Goal: Use online tool/utility: Utilize a website feature to perform a specific function

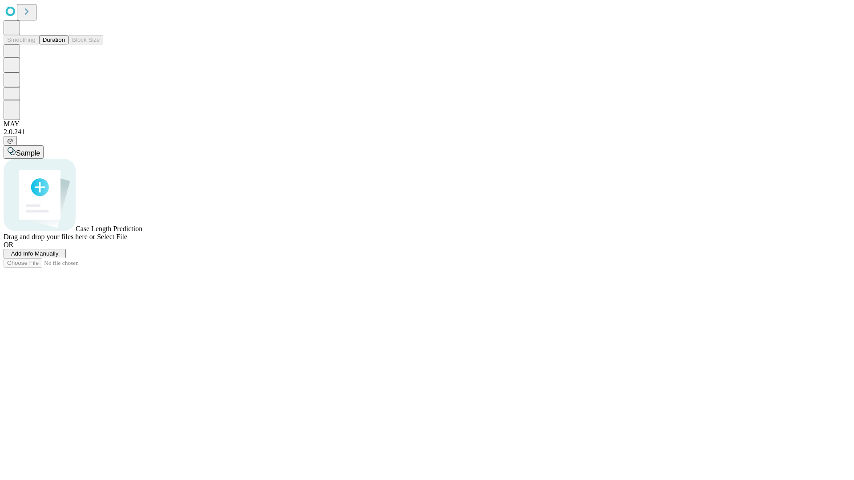
click at [65, 44] on button "Duration" at bounding box center [53, 39] width 29 height 9
click at [59, 257] on span "Add Info Manually" at bounding box center [35, 253] width 48 height 7
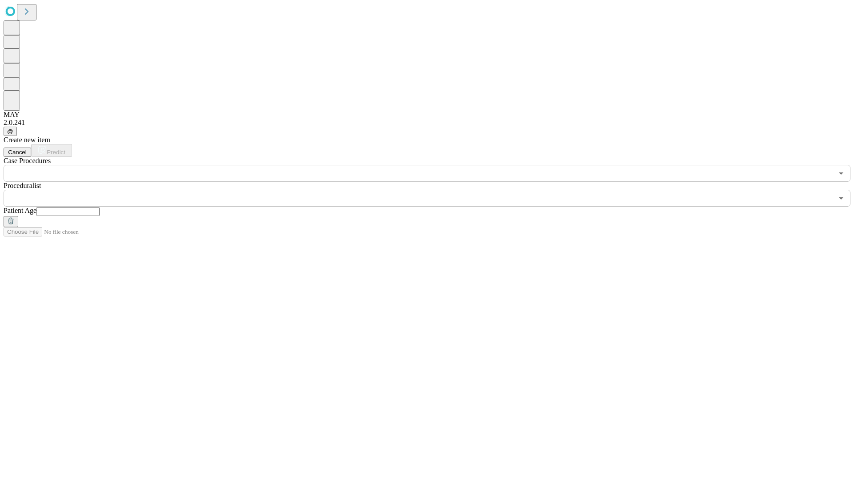
click at [100, 207] on input "text" at bounding box center [67, 211] width 63 height 9
type input "***"
click at [433, 190] on input "text" at bounding box center [418, 198] width 829 height 17
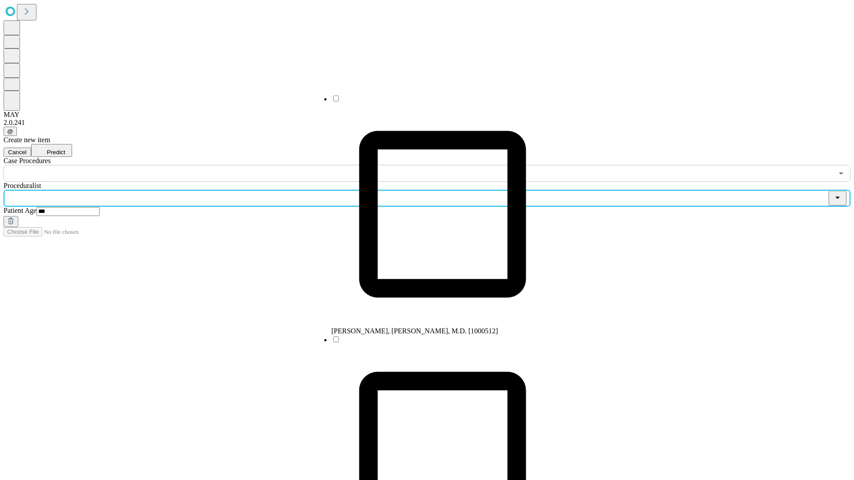
click at [434, 102] on li "[PERSON_NAME], [PERSON_NAME], M.D. [1000512]" at bounding box center [442, 214] width 222 height 241
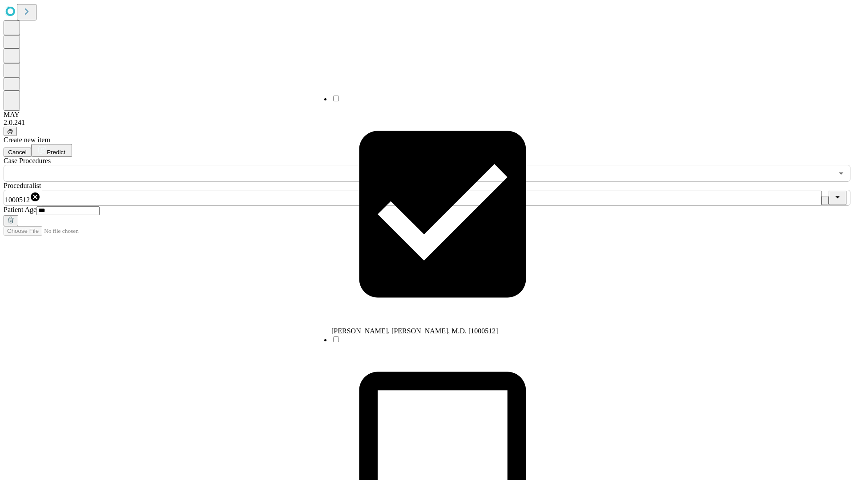
click at [187, 165] on input "text" at bounding box center [418, 173] width 829 height 17
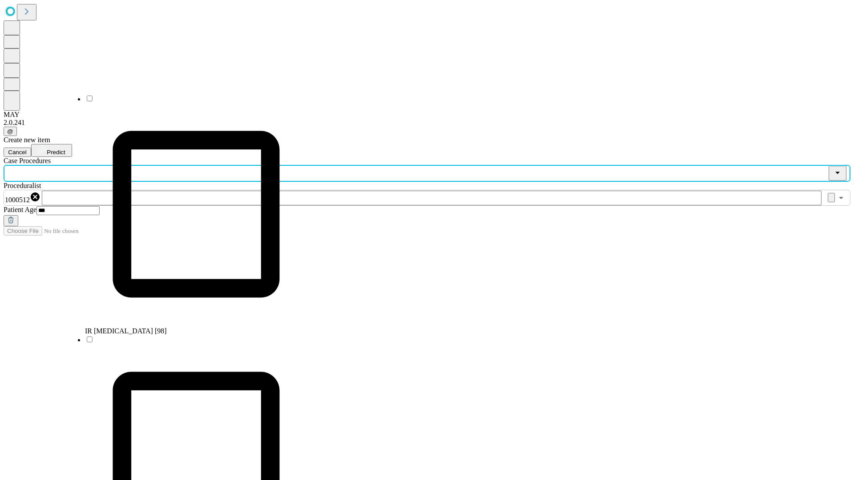
click at [187, 102] on li "IR [MEDICAL_DATA] [98]" at bounding box center [196, 214] width 222 height 241
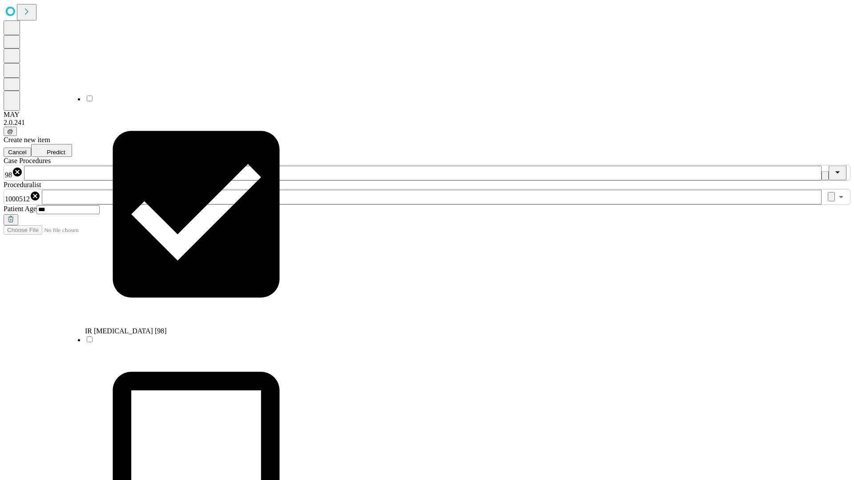
click at [65, 149] on span "Predict" at bounding box center [56, 152] width 18 height 7
